Goal: Transaction & Acquisition: Book appointment/travel/reservation

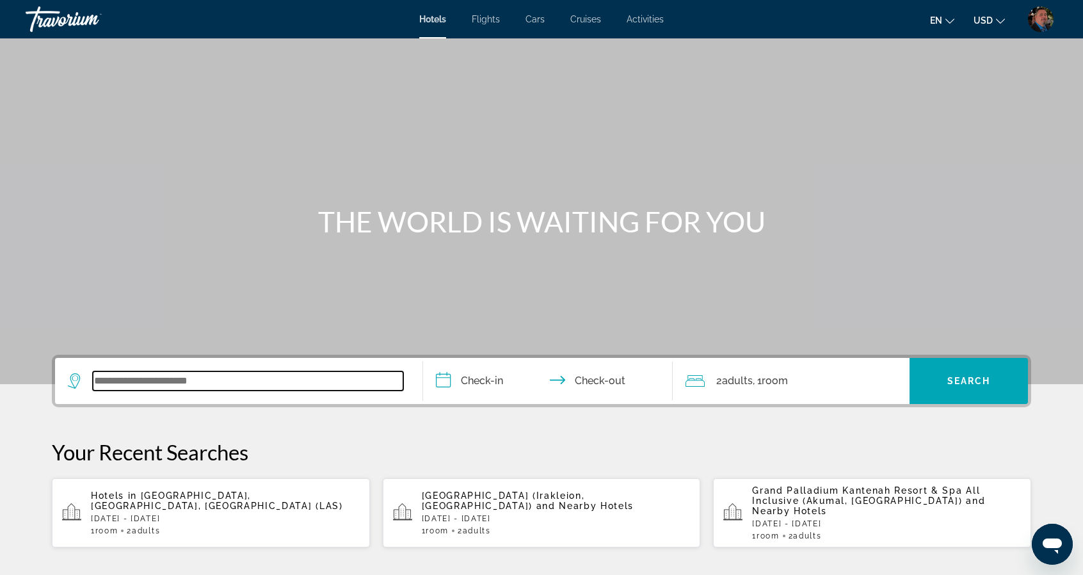
click at [288, 382] on input "Search widget" at bounding box center [248, 380] width 311 height 19
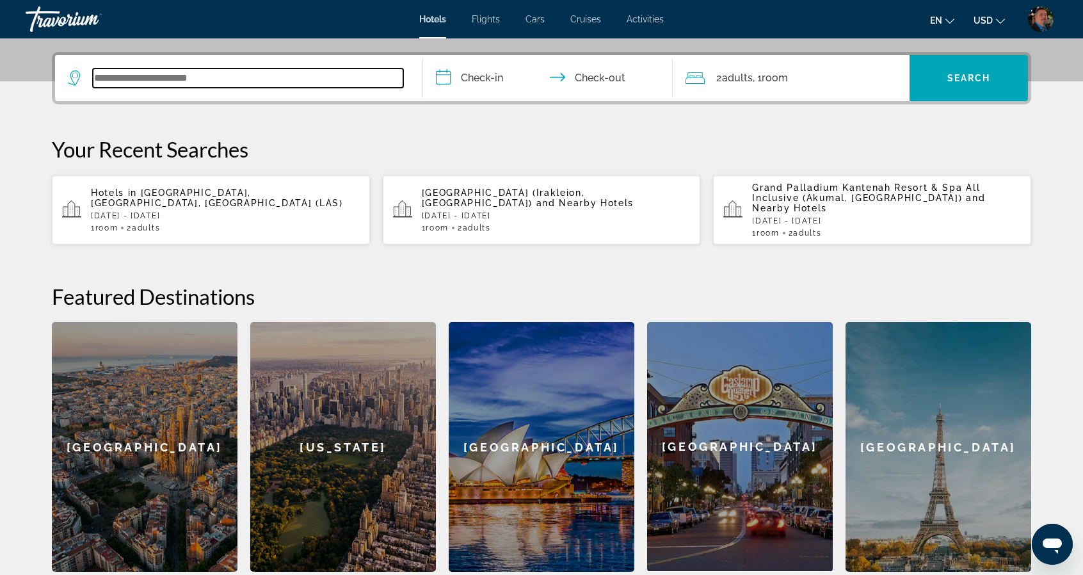
scroll to position [312, 0]
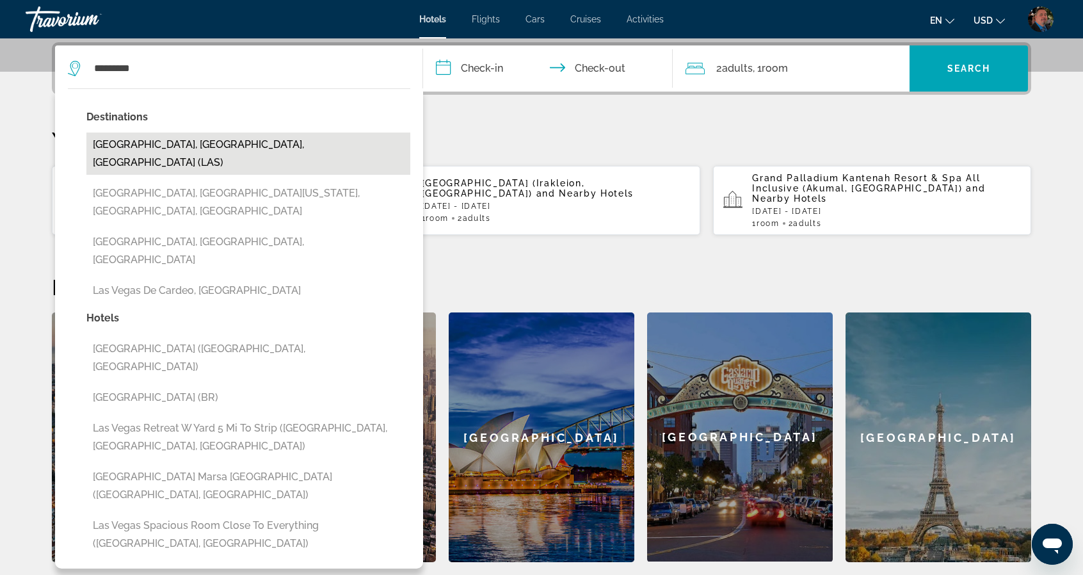
drag, startPoint x: 178, startPoint y: 147, endPoint x: 186, endPoint y: 137, distance: 12.3
click at [180, 147] on button "[GEOGRAPHIC_DATA], [GEOGRAPHIC_DATA], [GEOGRAPHIC_DATA] (LAS)" at bounding box center [248, 154] width 324 height 42
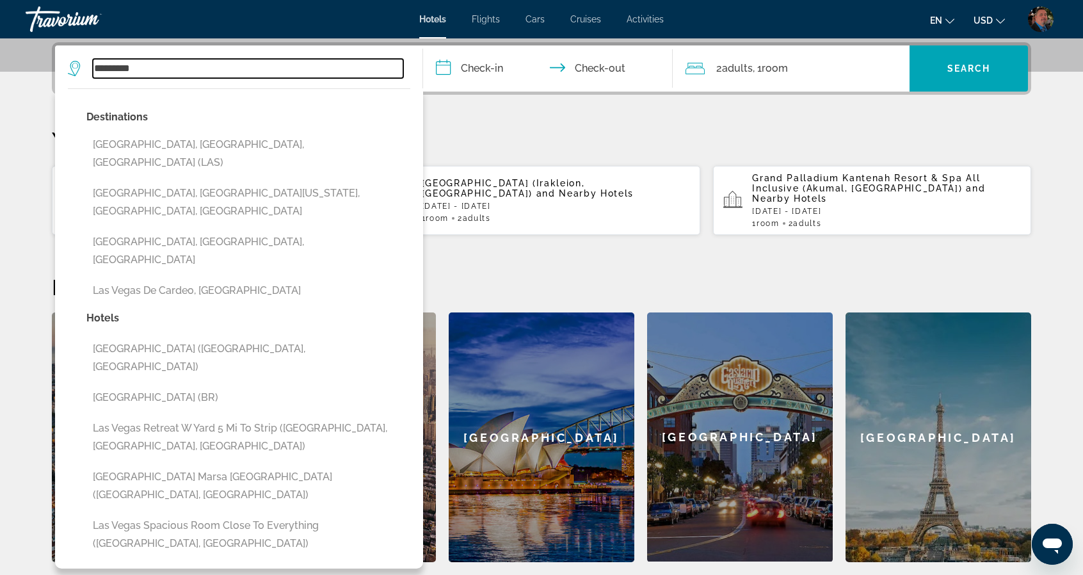
type input "**********"
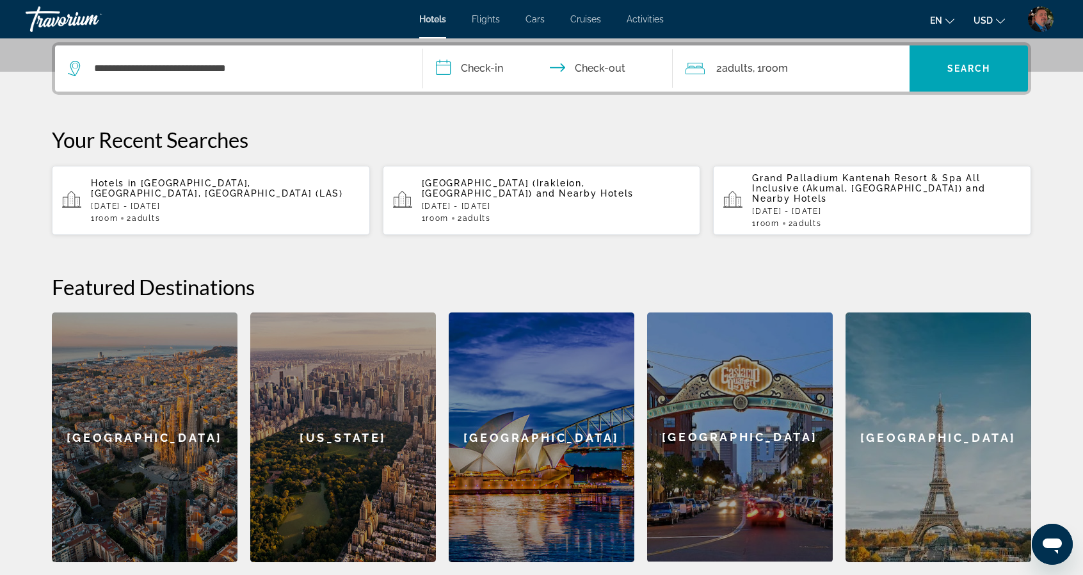
click at [484, 67] on input "**********" at bounding box center [550, 70] width 255 height 50
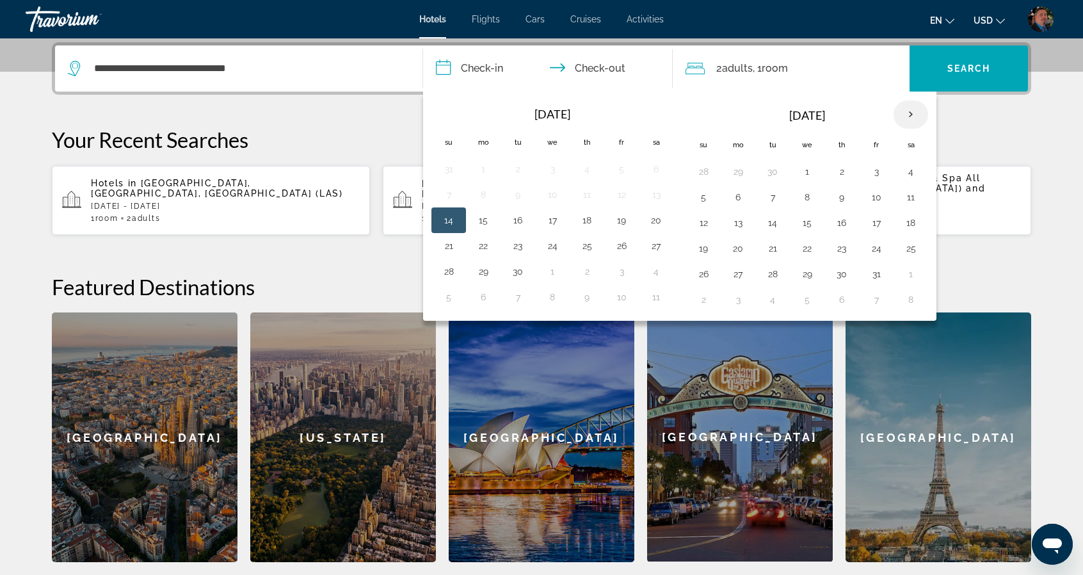
click at [900, 115] on th "Next month" at bounding box center [911, 115] width 35 height 28
click at [900, 113] on th "Next month" at bounding box center [911, 115] width 35 height 28
click at [902, 113] on th "Next month" at bounding box center [911, 115] width 35 height 28
click at [902, 112] on th "Next month" at bounding box center [911, 115] width 35 height 28
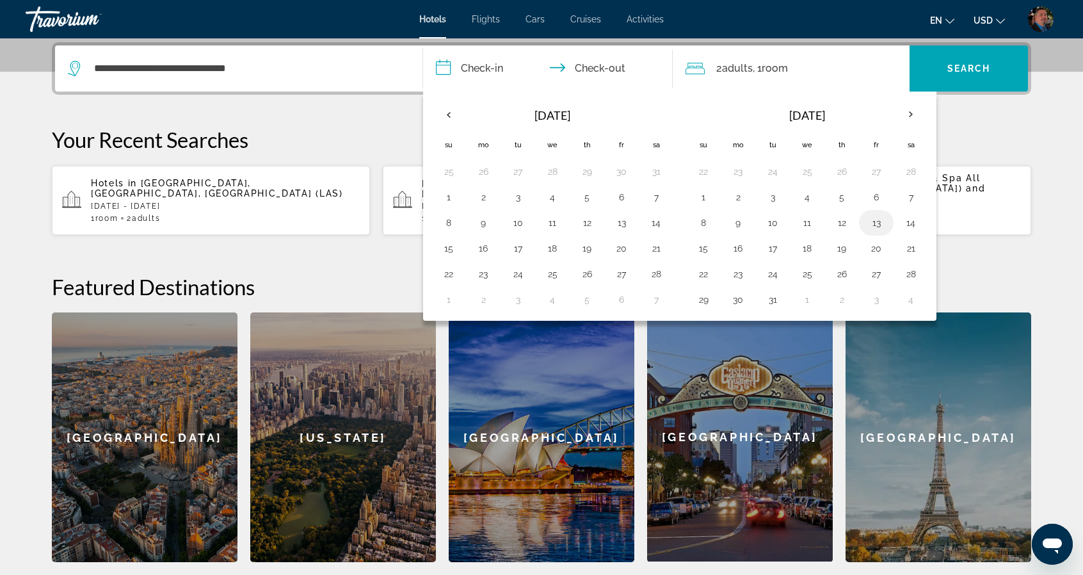
click at [875, 217] on button "13" at bounding box center [876, 223] width 20 height 18
click at [770, 249] on button "17" at bounding box center [773, 248] width 20 height 18
type input "**********"
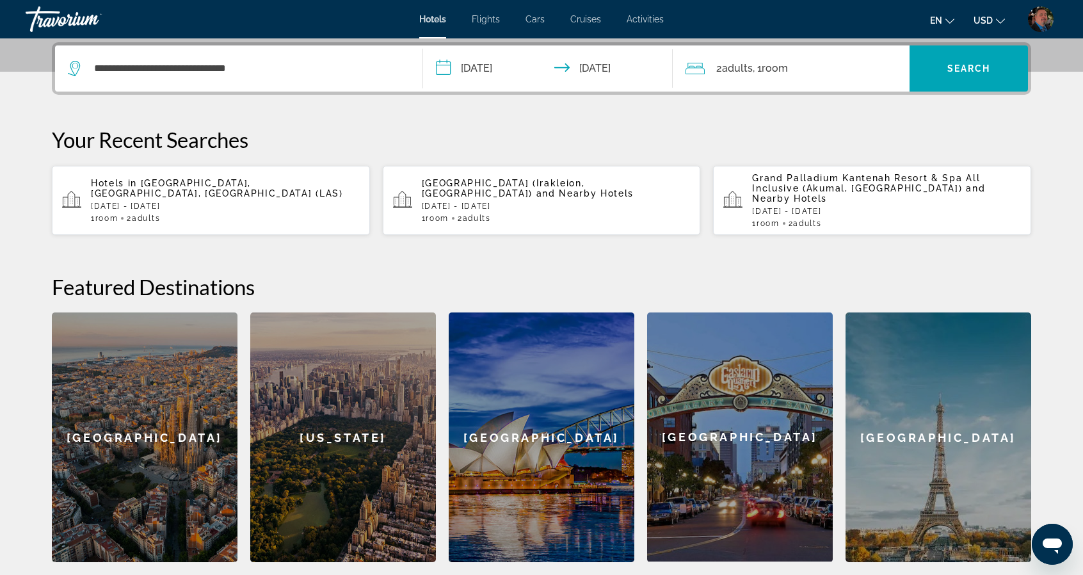
click at [838, 64] on div "2 Adult Adults , 1 Room rooms" at bounding box center [798, 69] width 224 height 18
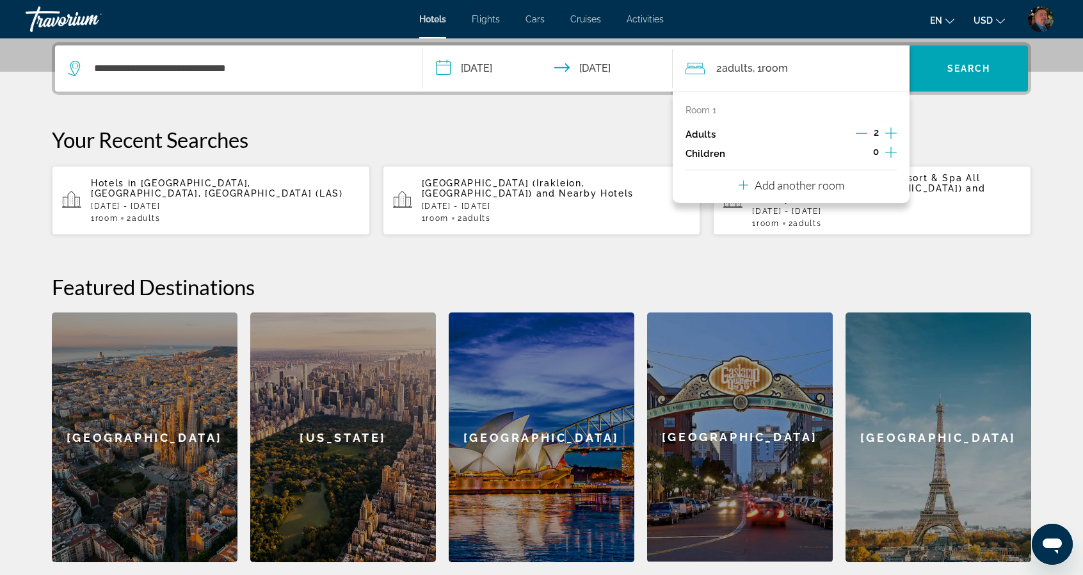
click at [895, 129] on icon "Increment adults" at bounding box center [892, 133] width 12 height 15
click at [962, 61] on span "Search widget" at bounding box center [969, 68] width 118 height 31
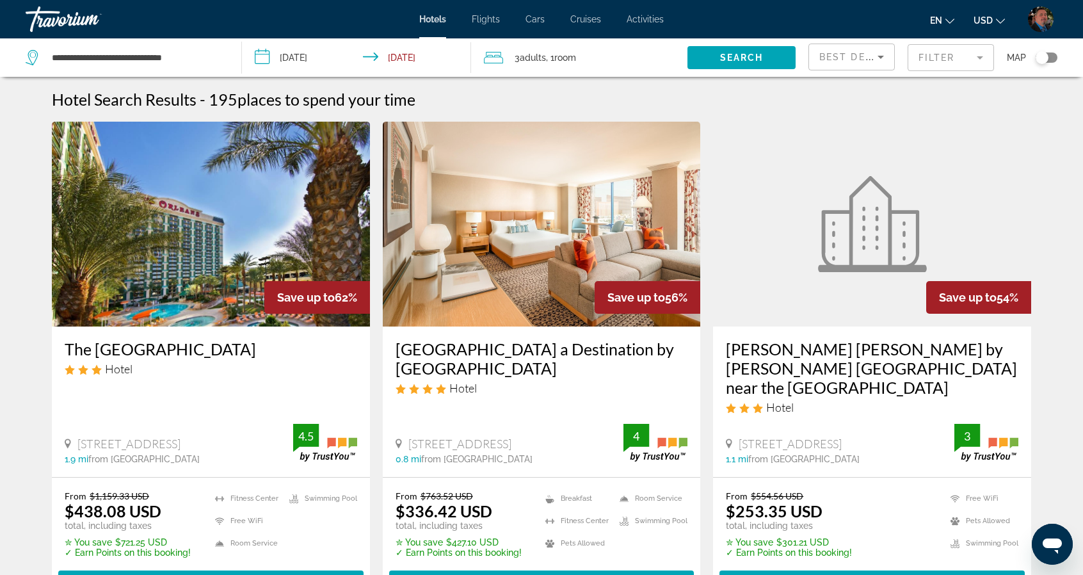
click at [950, 62] on mat-form-field "Filter" at bounding box center [951, 57] width 86 height 27
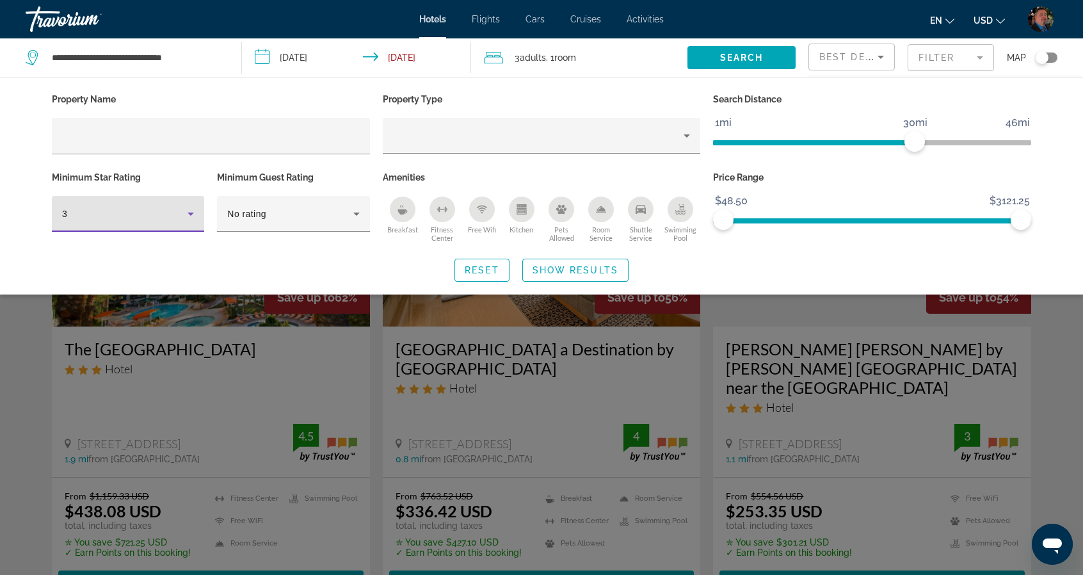
click at [196, 216] on icon "Hotel Filters" at bounding box center [190, 213] width 15 height 15
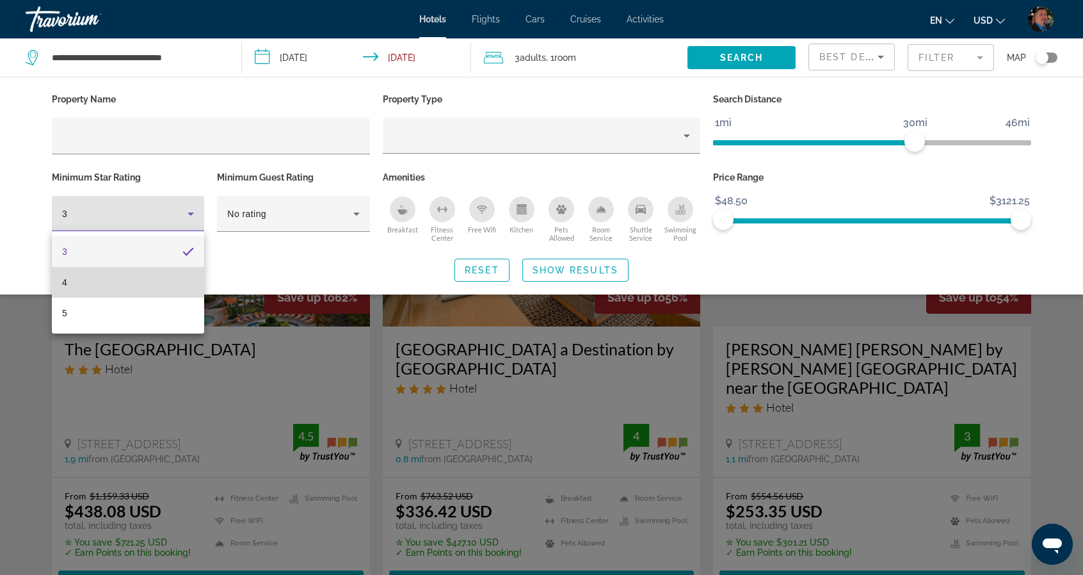
click at [140, 291] on mat-option "4" at bounding box center [128, 282] width 152 height 31
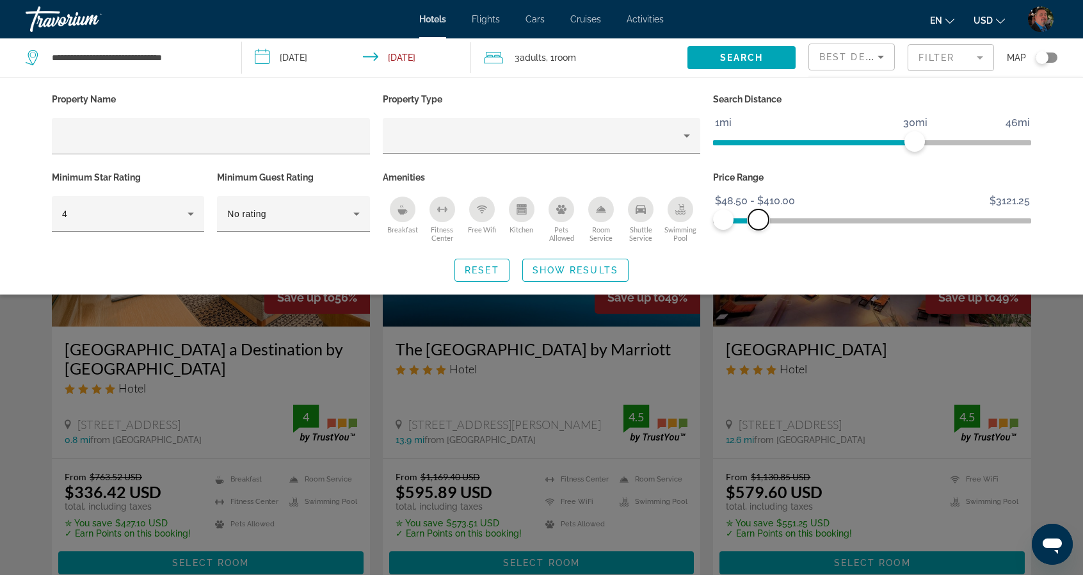
drag, startPoint x: 1019, startPoint y: 222, endPoint x: 759, endPoint y: 220, distance: 260.6
click at [759, 220] on span "ngx-slider-max" at bounding box center [759, 219] width 20 height 20
click at [564, 273] on span "Show Results" at bounding box center [576, 270] width 86 height 10
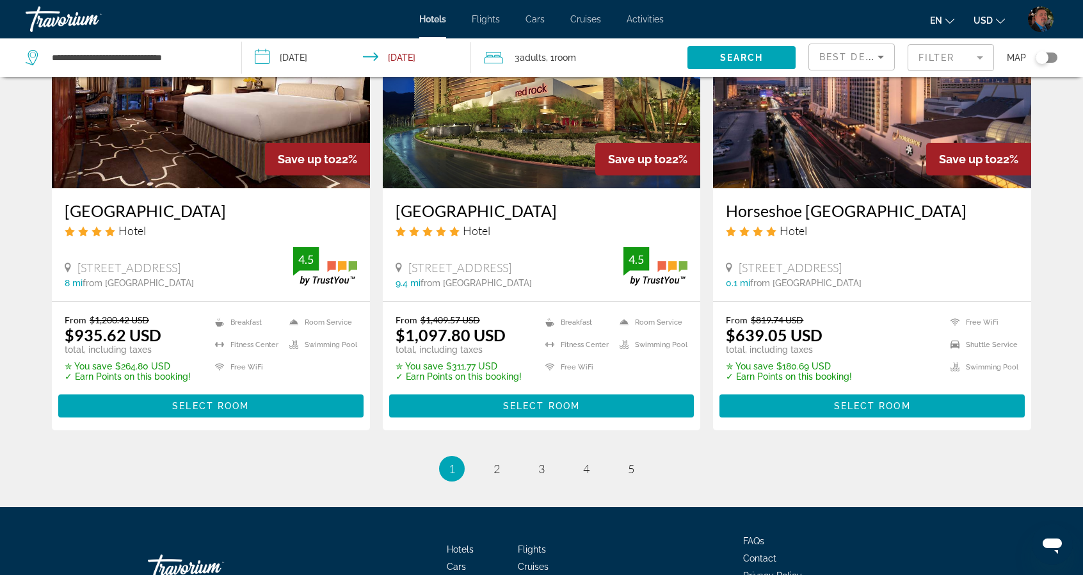
scroll to position [1681, 0]
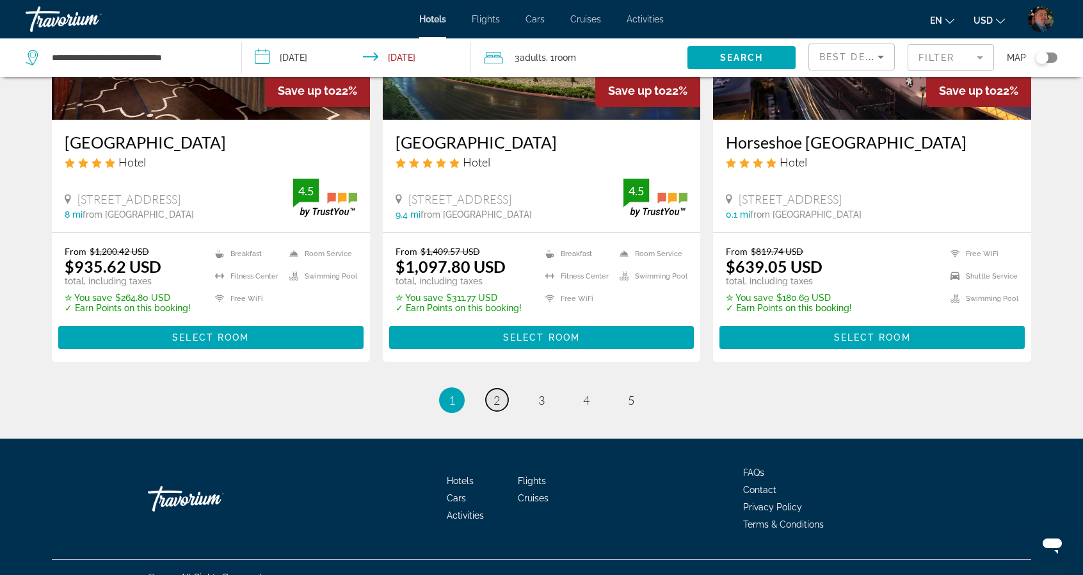
click at [496, 393] on span "2" at bounding box center [497, 400] width 6 height 14
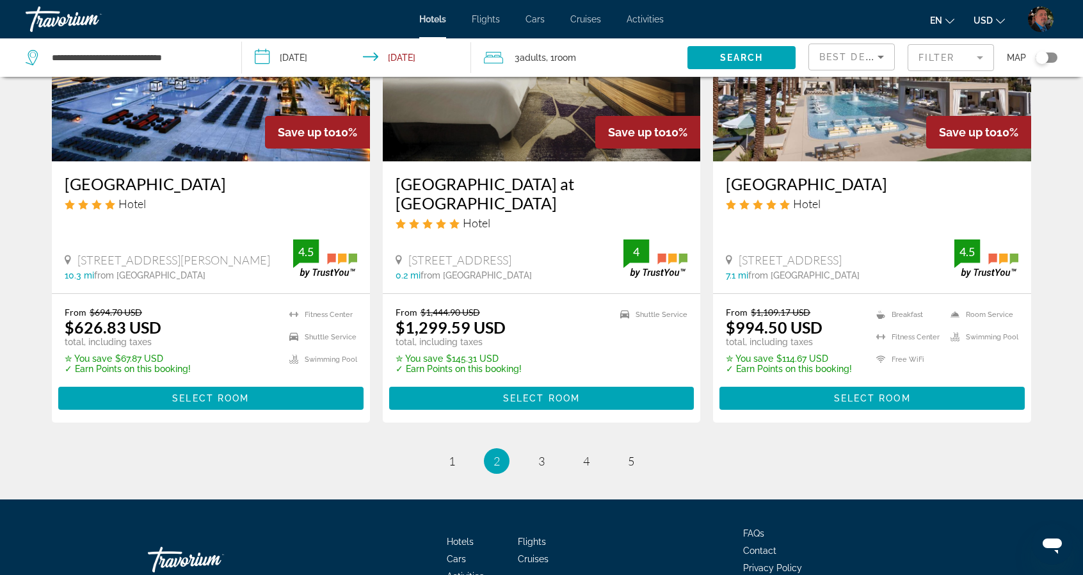
scroll to position [1665, 0]
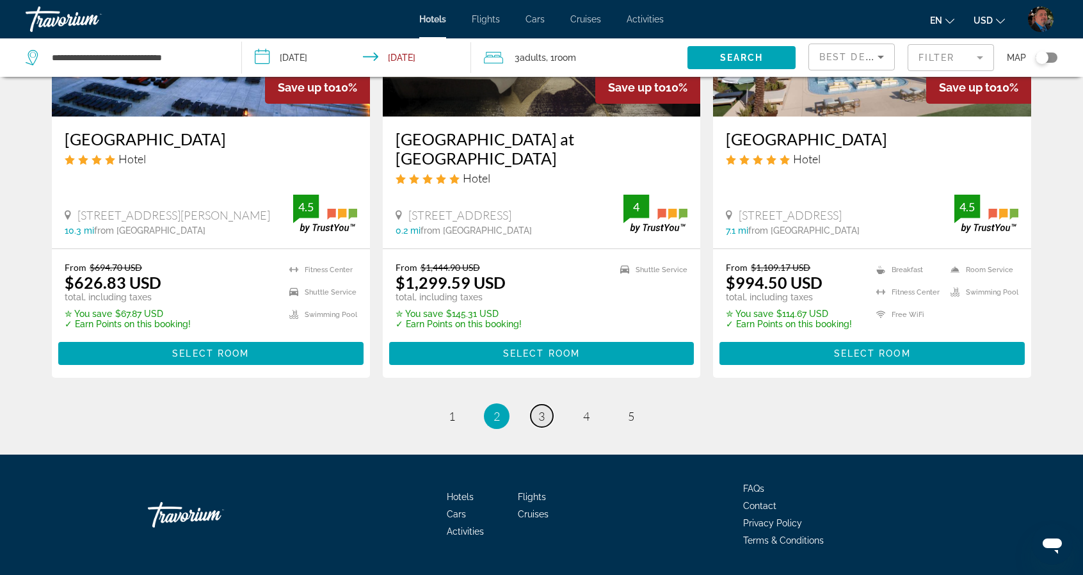
click at [543, 409] on span "3" at bounding box center [542, 416] width 6 height 14
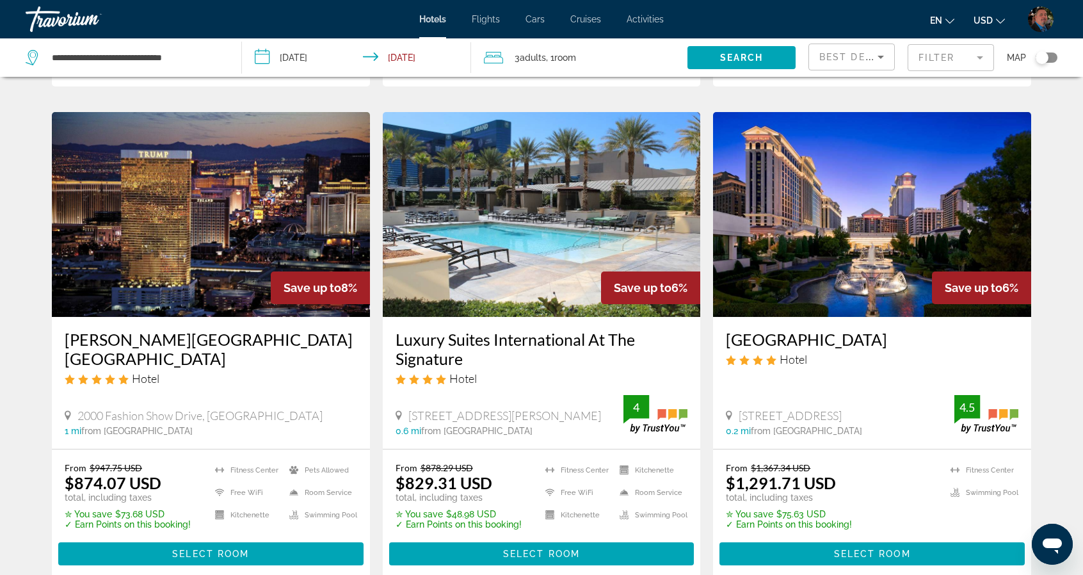
scroll to position [576, 0]
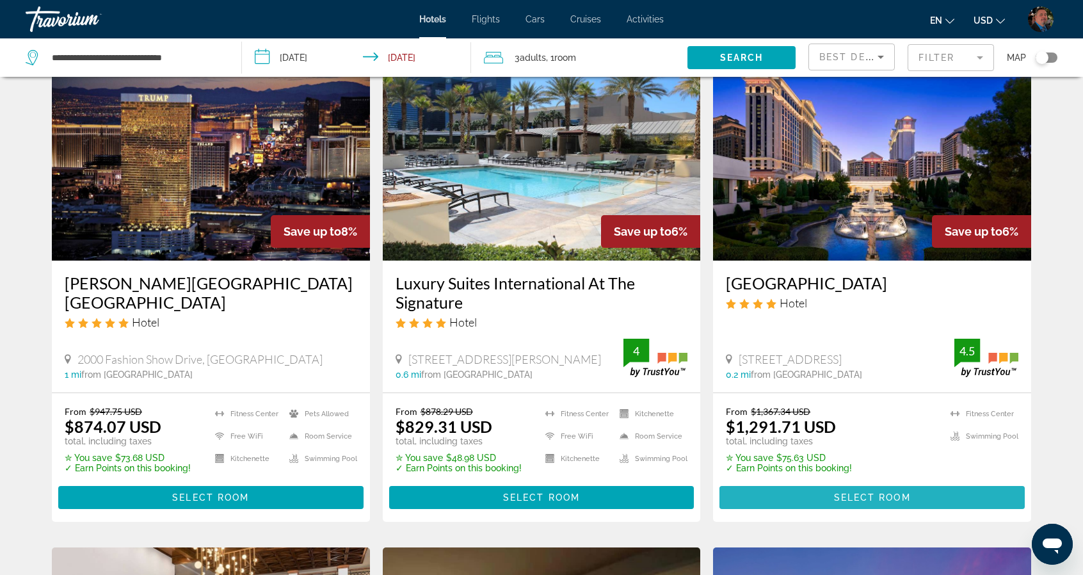
click at [879, 492] on span "Select Room" at bounding box center [872, 497] width 77 height 10
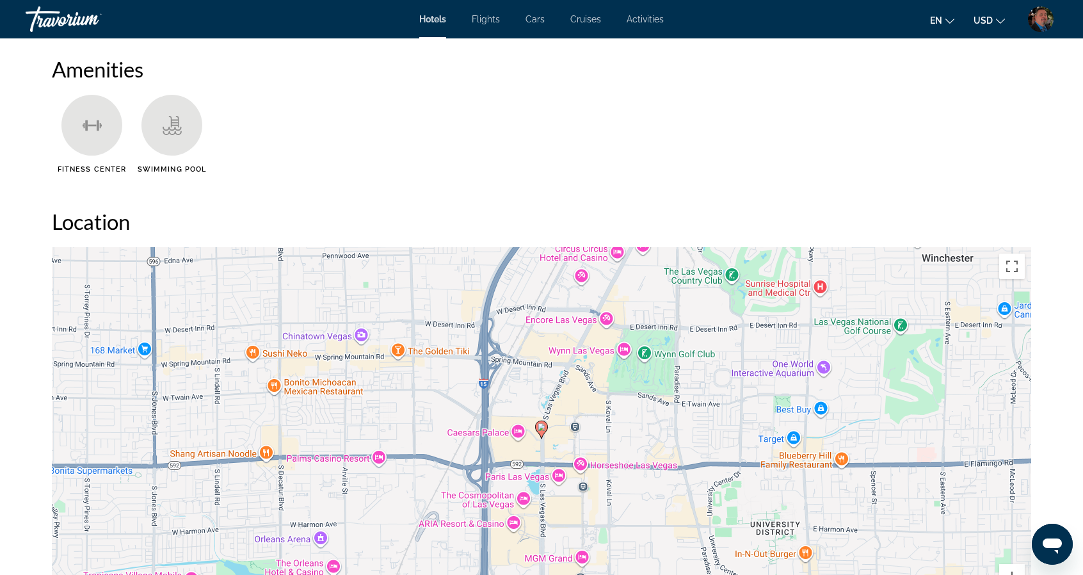
scroll to position [832, 0]
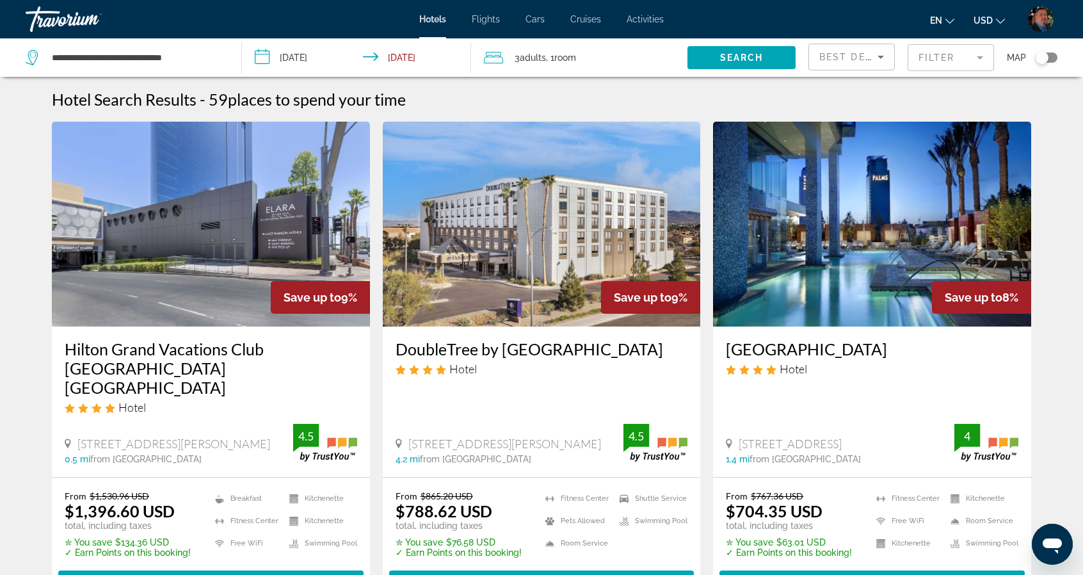
click at [948, 63] on mat-form-field "Filter" at bounding box center [951, 57] width 86 height 27
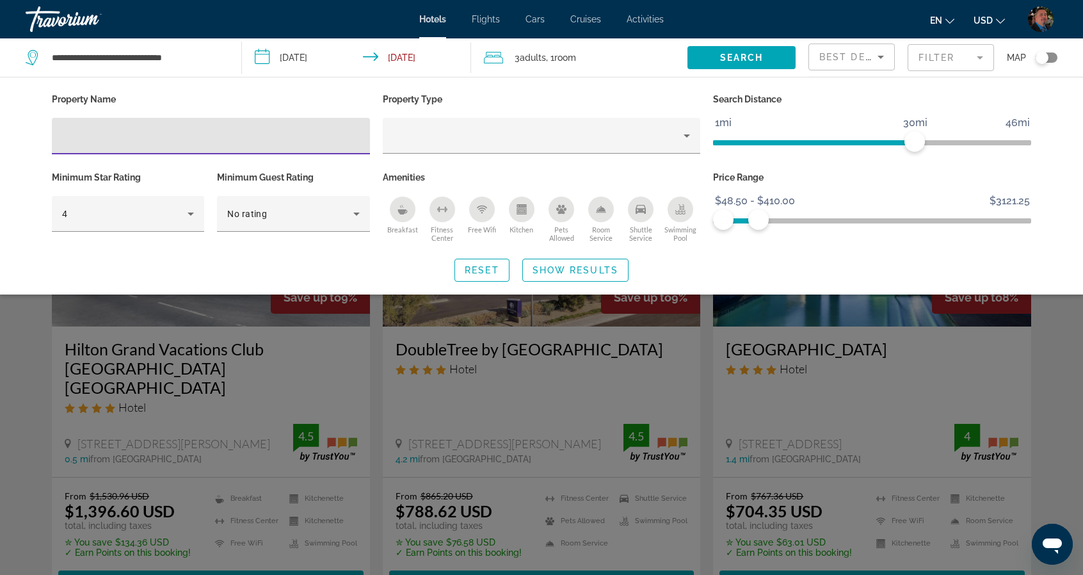
click at [285, 138] on input "Hotel Filters" at bounding box center [211, 136] width 298 height 15
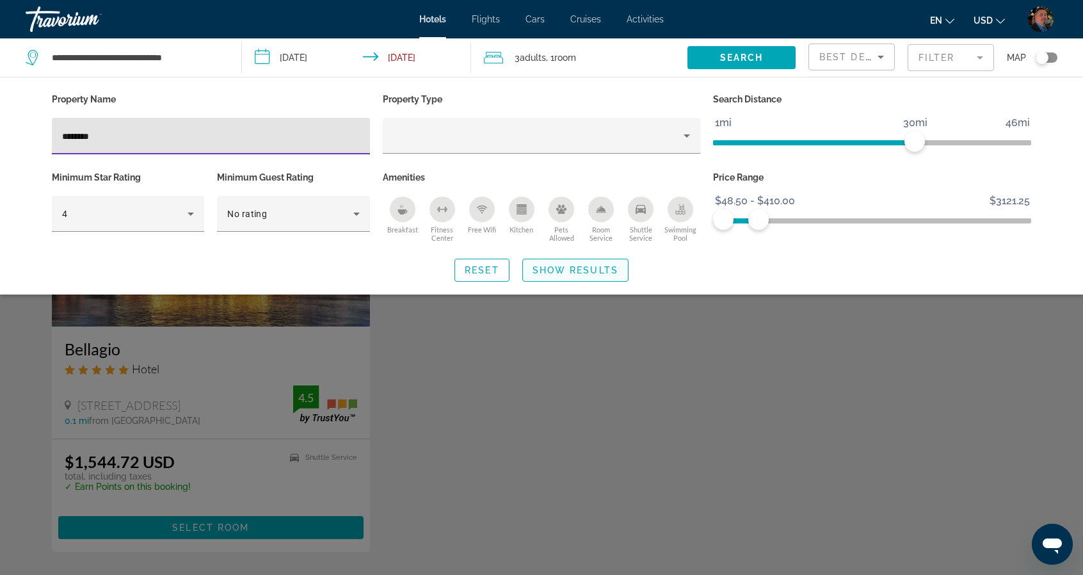
type input "********"
click at [561, 268] on span "Show Results" at bounding box center [576, 270] width 86 height 10
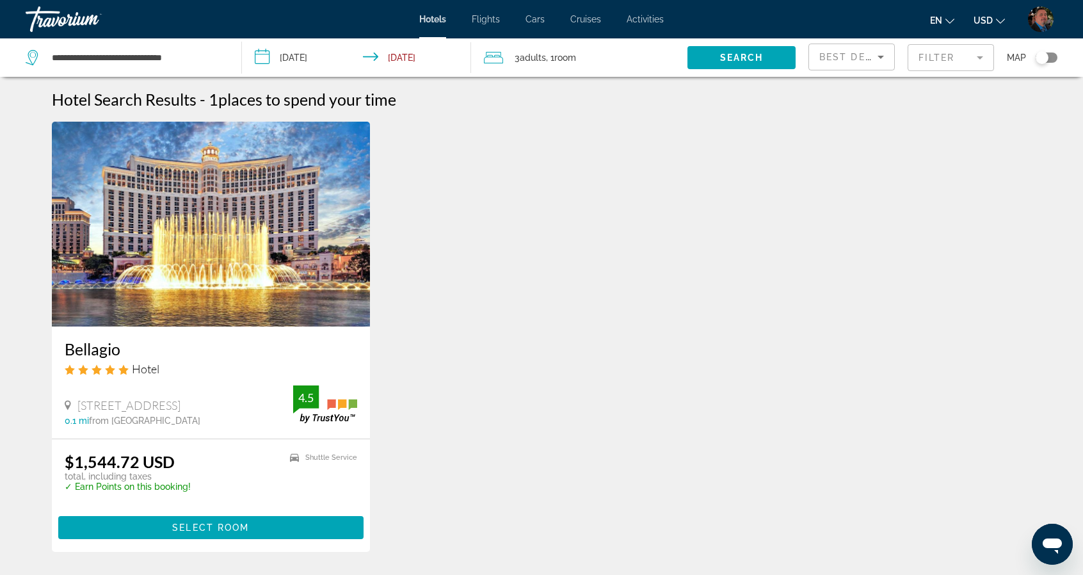
click at [254, 270] on img "Main content" at bounding box center [211, 224] width 318 height 205
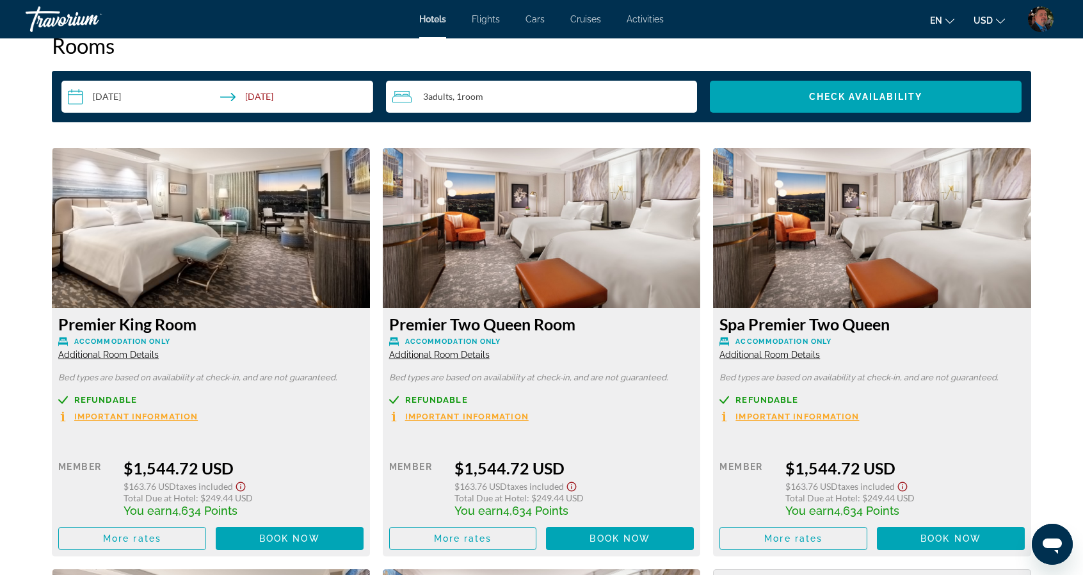
scroll to position [1729, 0]
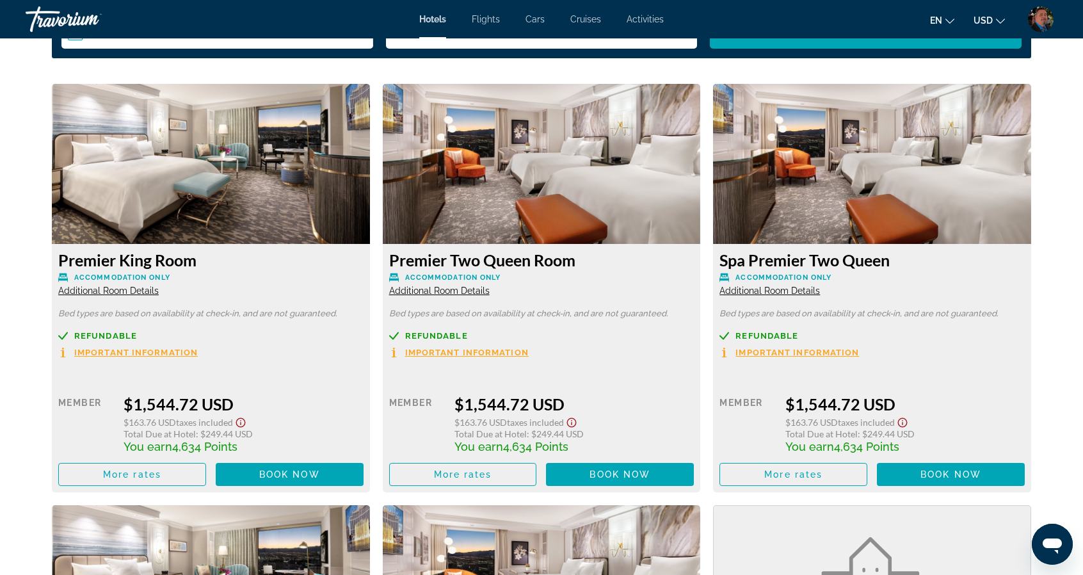
click at [575, 423] on icon "Show Taxes and Fees disclaimer" at bounding box center [571, 423] width 15 height 12
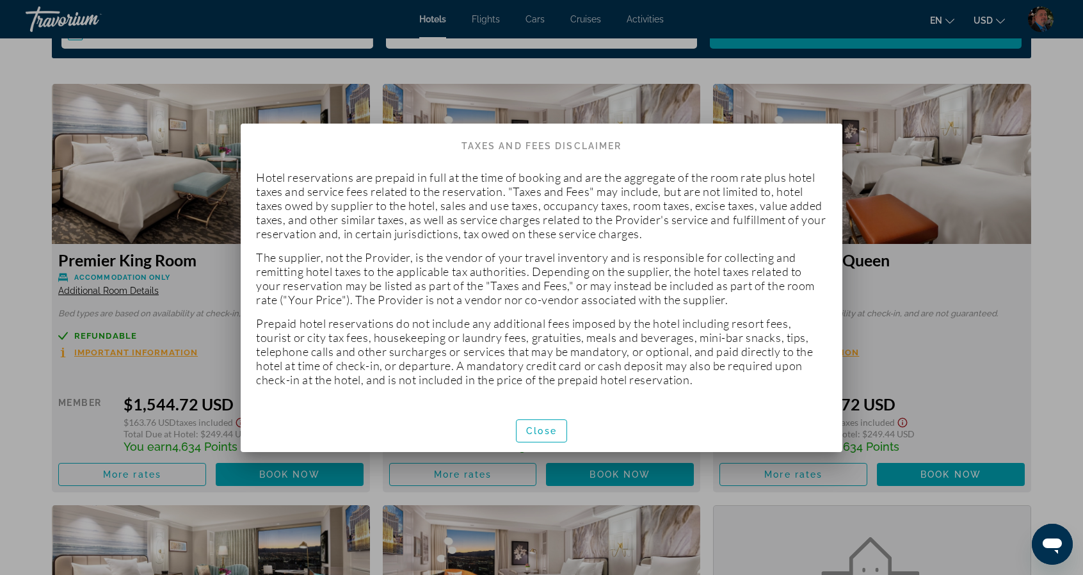
scroll to position [0, 0]
drag, startPoint x: 533, startPoint y: 434, endPoint x: 528, endPoint y: 426, distance: 9.2
click at [530, 430] on span "Close" at bounding box center [541, 431] width 31 height 10
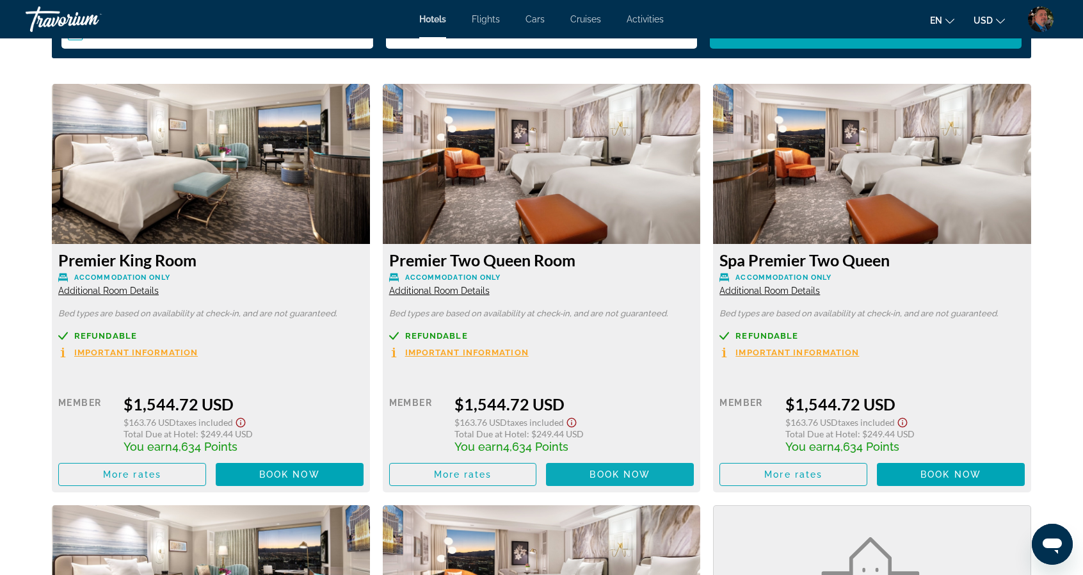
click at [606, 472] on span "Book now" at bounding box center [620, 474] width 61 height 10
